Goal: Task Accomplishment & Management: Use online tool/utility

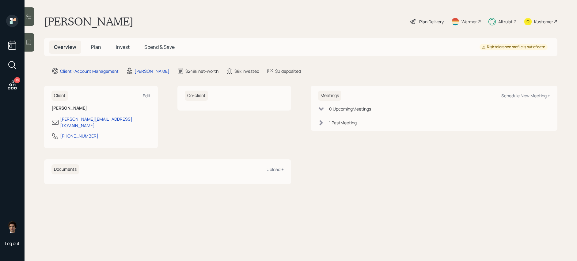
click at [120, 46] on span "Invest" at bounding box center [123, 47] width 14 height 7
click at [104, 49] on h5 "Plan" at bounding box center [96, 46] width 20 height 13
